Goal: Check status

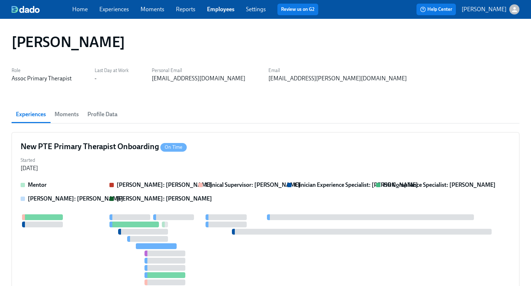
scroll to position [104, 0]
